Goal: Task Accomplishment & Management: Manage account settings

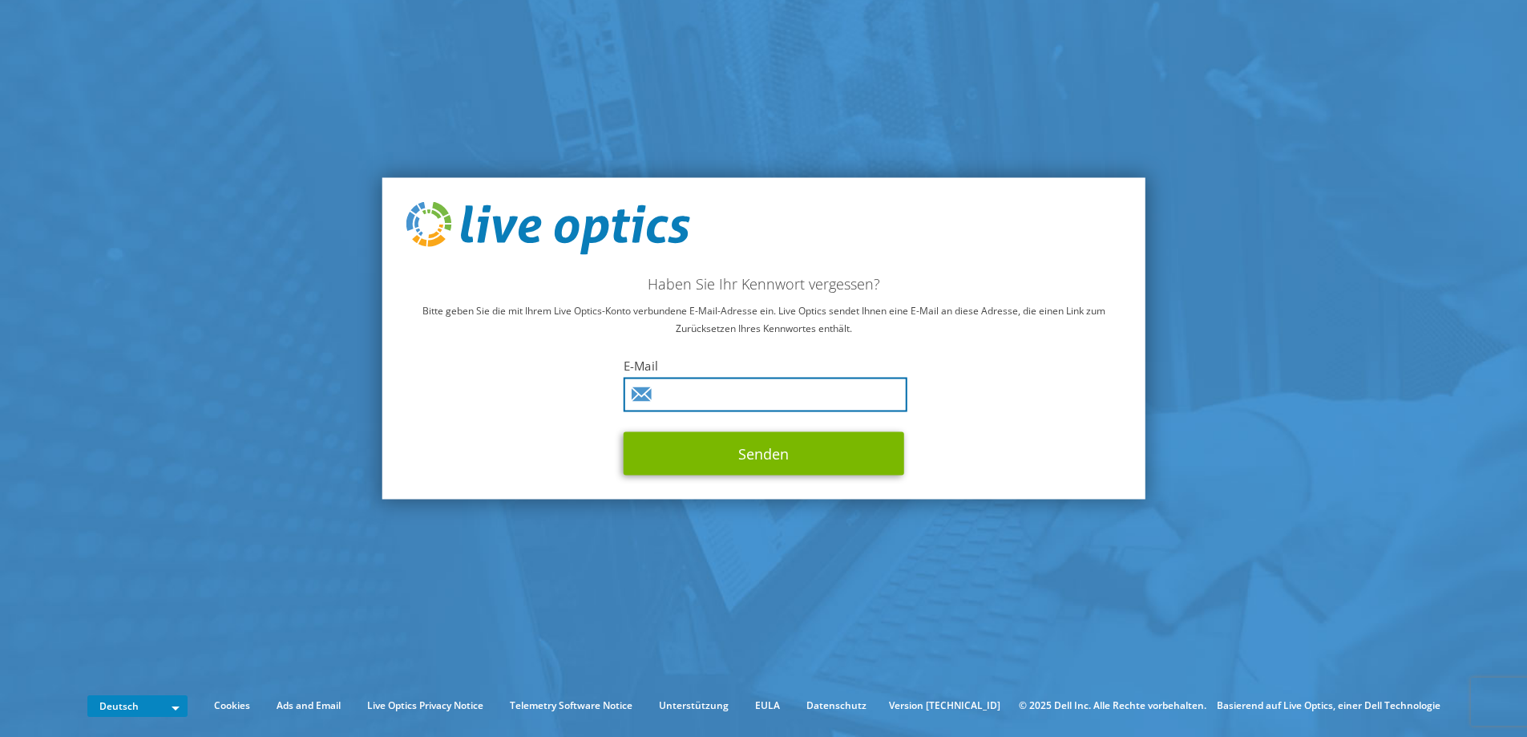
click at [693, 390] on input "text" at bounding box center [766, 394] width 284 height 34
type input "[PERSON_NAME][EMAIL_ADDRESS][DOMAIN_NAME][PERSON_NAME]"
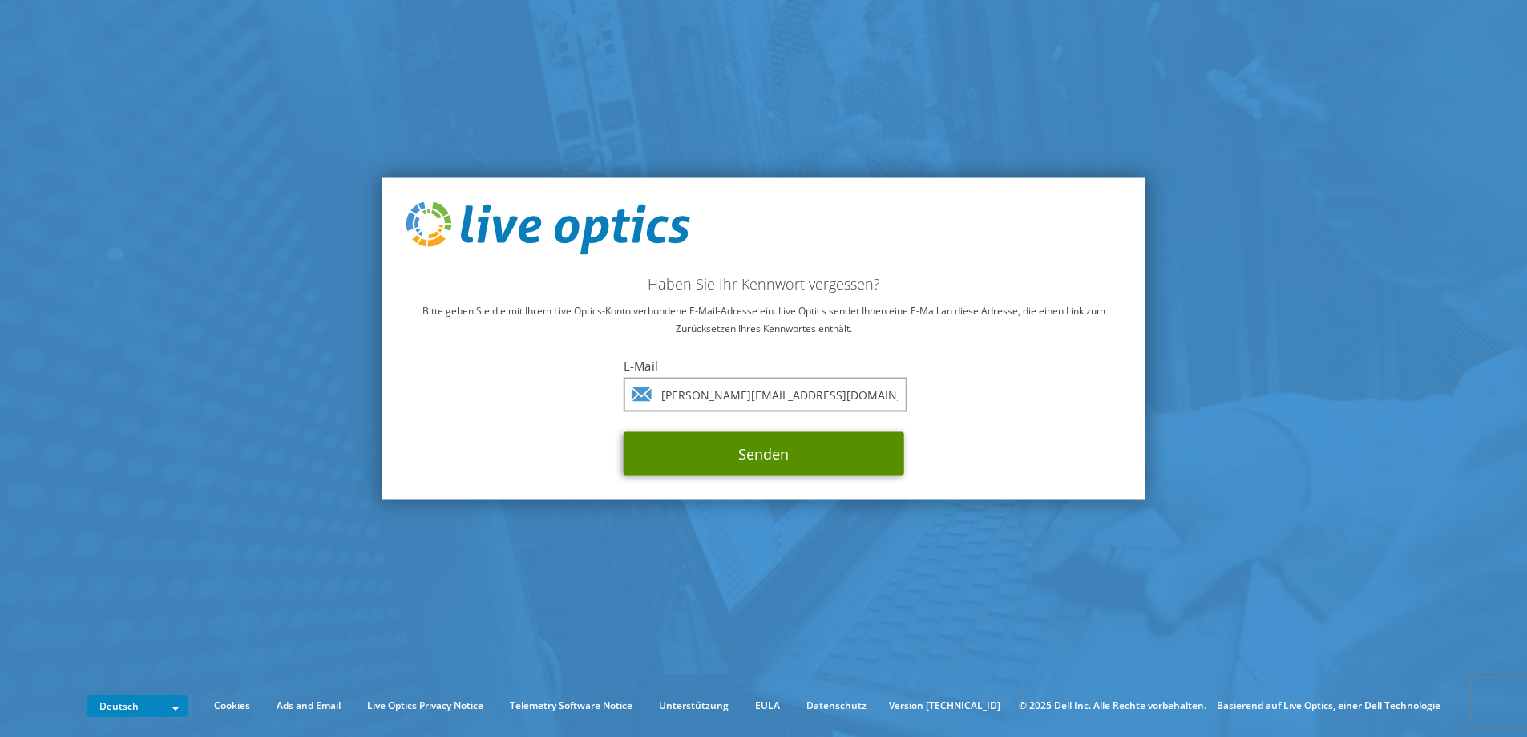
click at [750, 454] on button "Senden" at bounding box center [764, 452] width 281 height 43
